Goal: Transaction & Acquisition: Purchase product/service

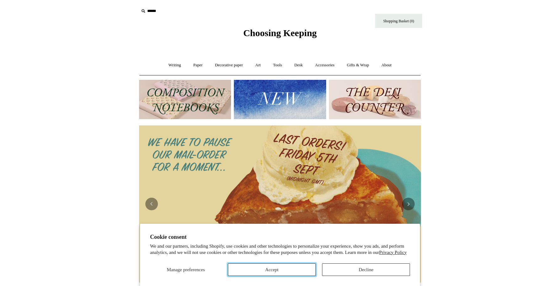
click at [295, 270] on button "Accept" at bounding box center [272, 269] width 88 height 13
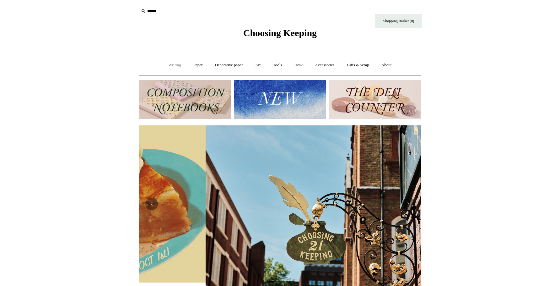
click at [172, 64] on link "Writing +" at bounding box center [175, 65] width 24 height 17
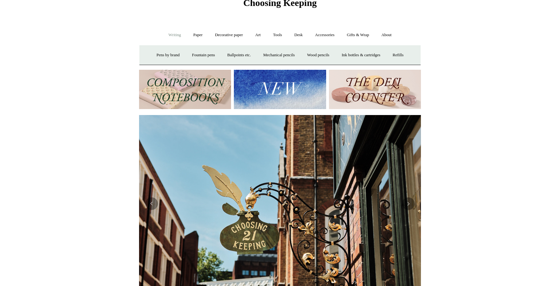
scroll to position [64, 0]
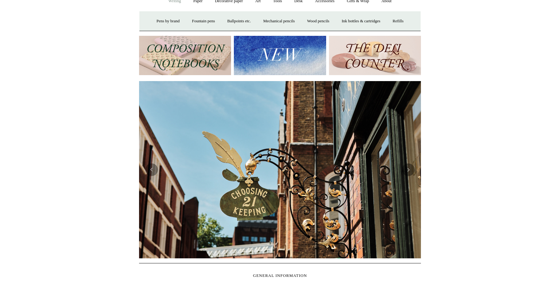
click at [365, 59] on img at bounding box center [375, 55] width 92 height 39
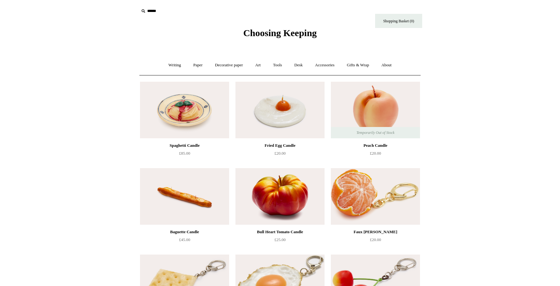
click at [292, 32] on span "Choosing Keeping" at bounding box center [279, 33] width 73 height 10
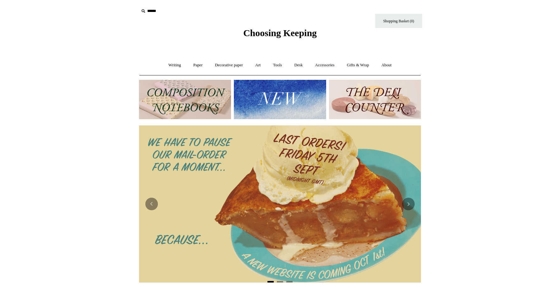
click at [209, 99] on img at bounding box center [185, 99] width 92 height 39
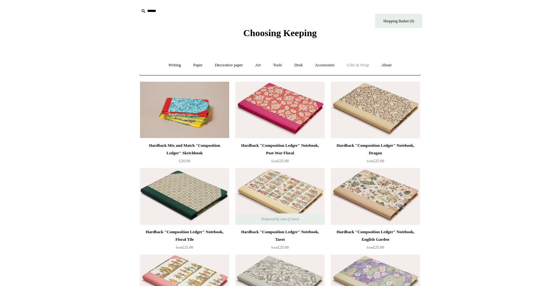
click at [360, 63] on link "Gifts & Wrap +" at bounding box center [358, 65] width 34 height 17
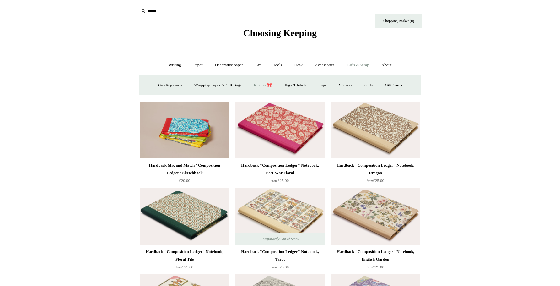
click at [269, 83] on link "Ribbon 🎀" at bounding box center [263, 85] width 30 height 17
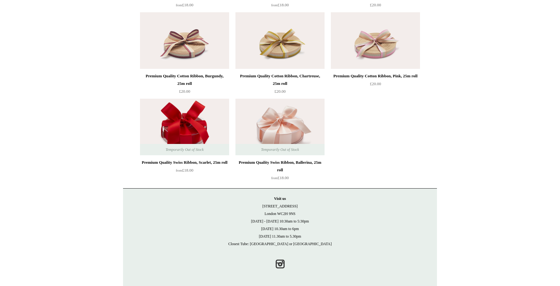
scroll to position [1107, 0]
